Goal: Navigation & Orientation: Go to known website

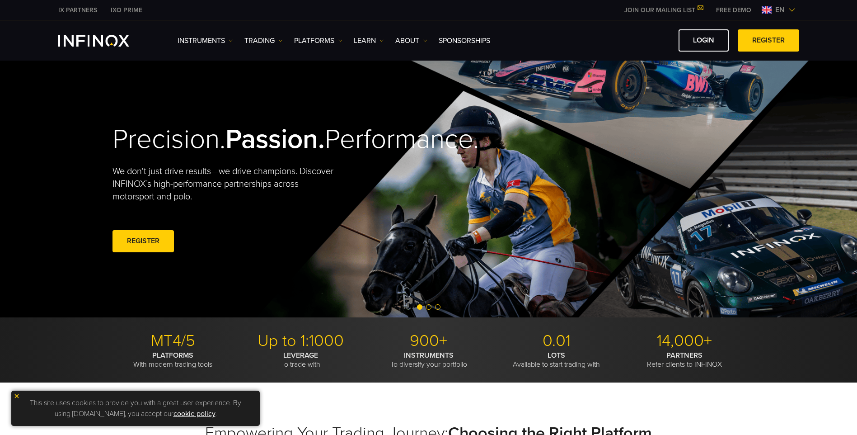
click at [792, 10] on img at bounding box center [791, 9] width 7 height 7
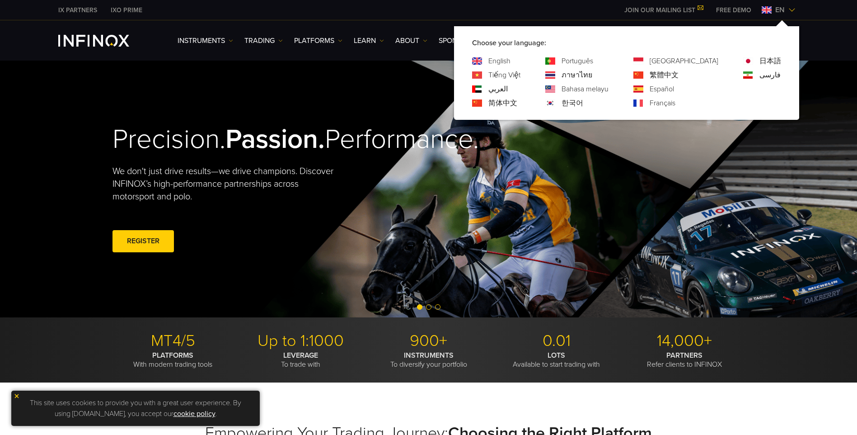
click at [583, 99] on link "한국어" at bounding box center [572, 103] width 22 height 11
click at [784, 6] on span "en" at bounding box center [780, 10] width 17 height 11
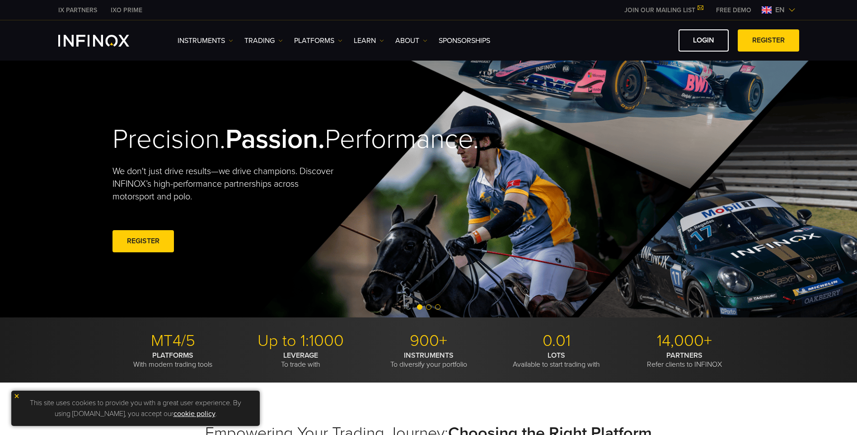
click at [783, 15] on div "IX PARTNERS IXO PRIME JOIN OUR MAILING LIST Never Miss a Trading Opportunity wi…" at bounding box center [428, 10] width 741 height 20
click at [789, 8] on img at bounding box center [791, 9] width 7 height 7
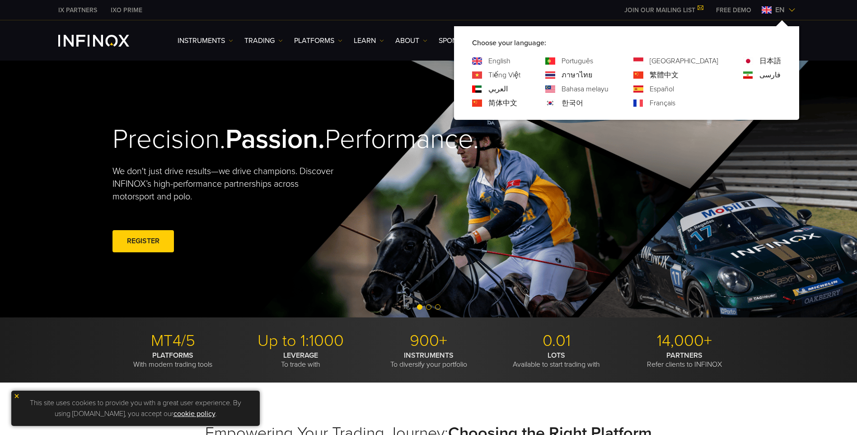
click at [583, 103] on link "한국어" at bounding box center [572, 103] width 22 height 11
